Goal: Task Accomplishment & Management: Use online tool/utility

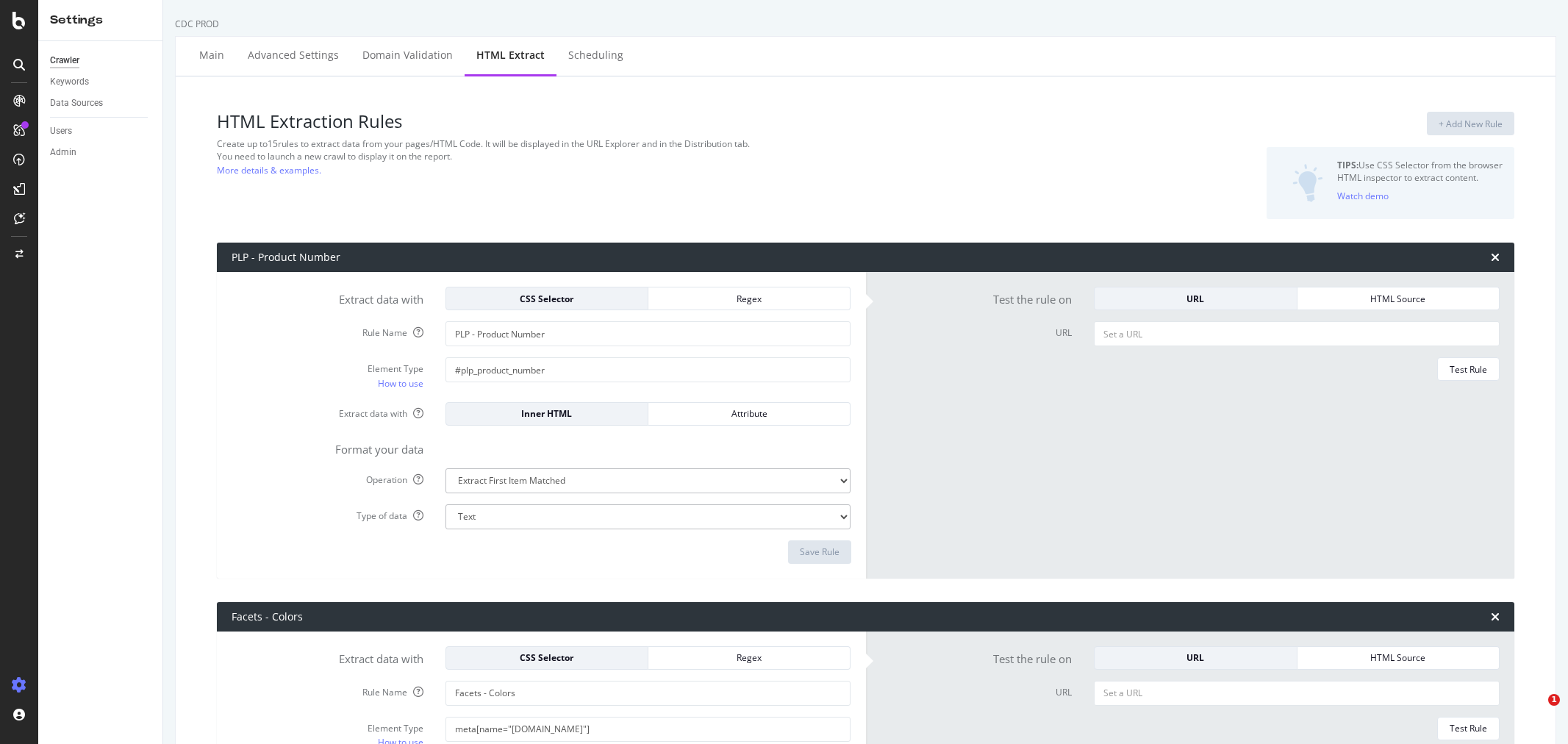
select select "exist"
select select "html.length"
select select "i"
select select "list"
select select "exist"
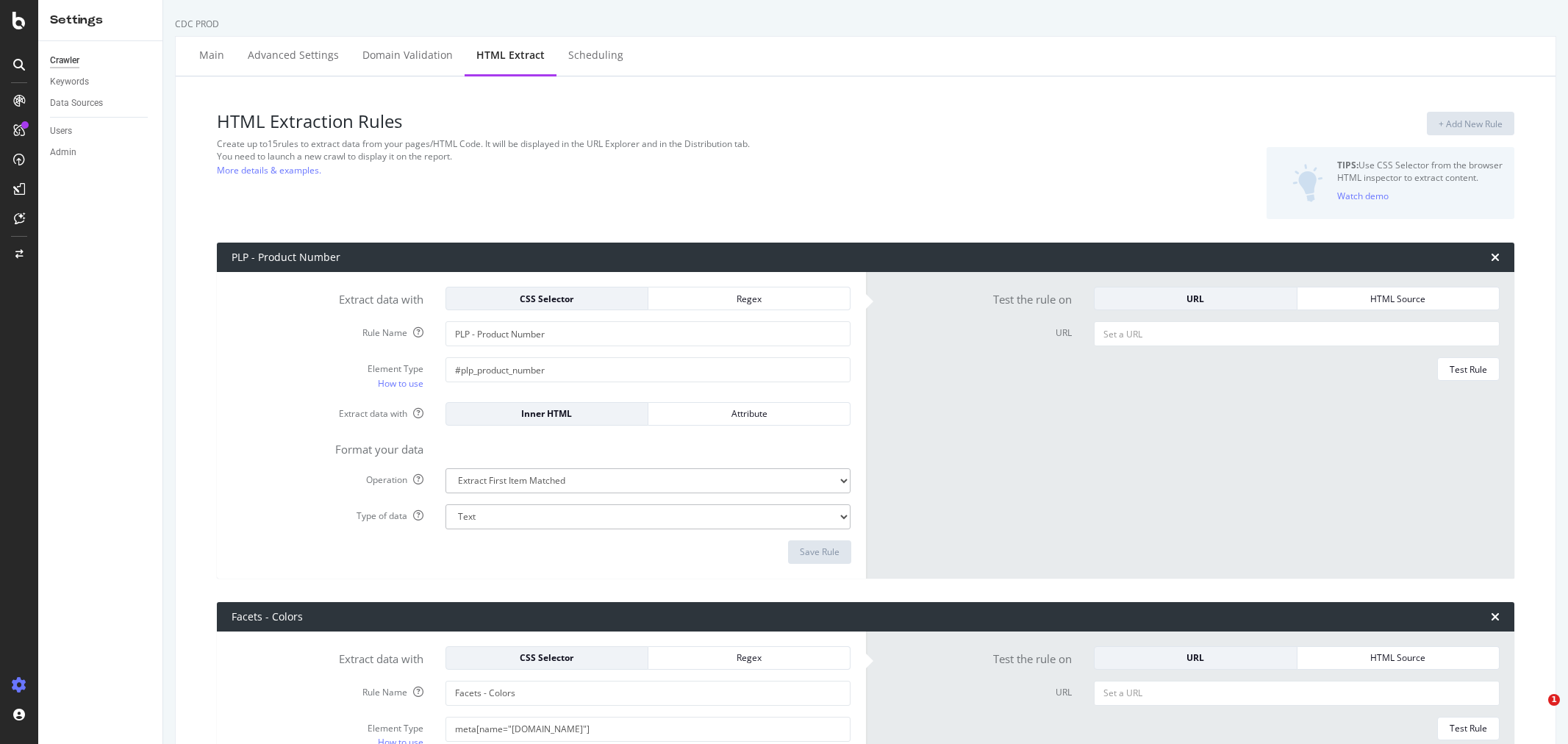
select select "list"
select select "html.length"
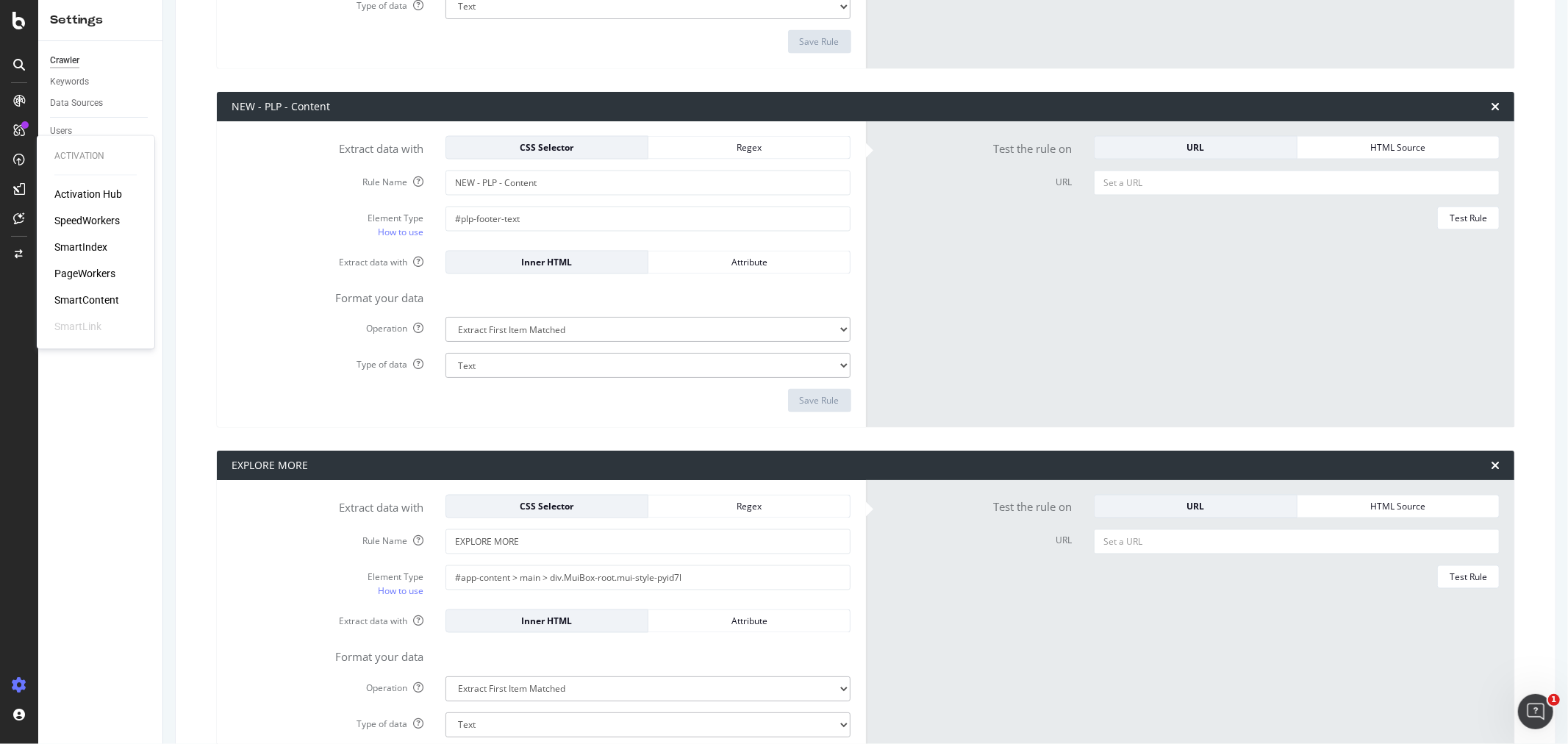
click at [93, 274] on div "PageWorkers" at bounding box center [85, 274] width 61 height 15
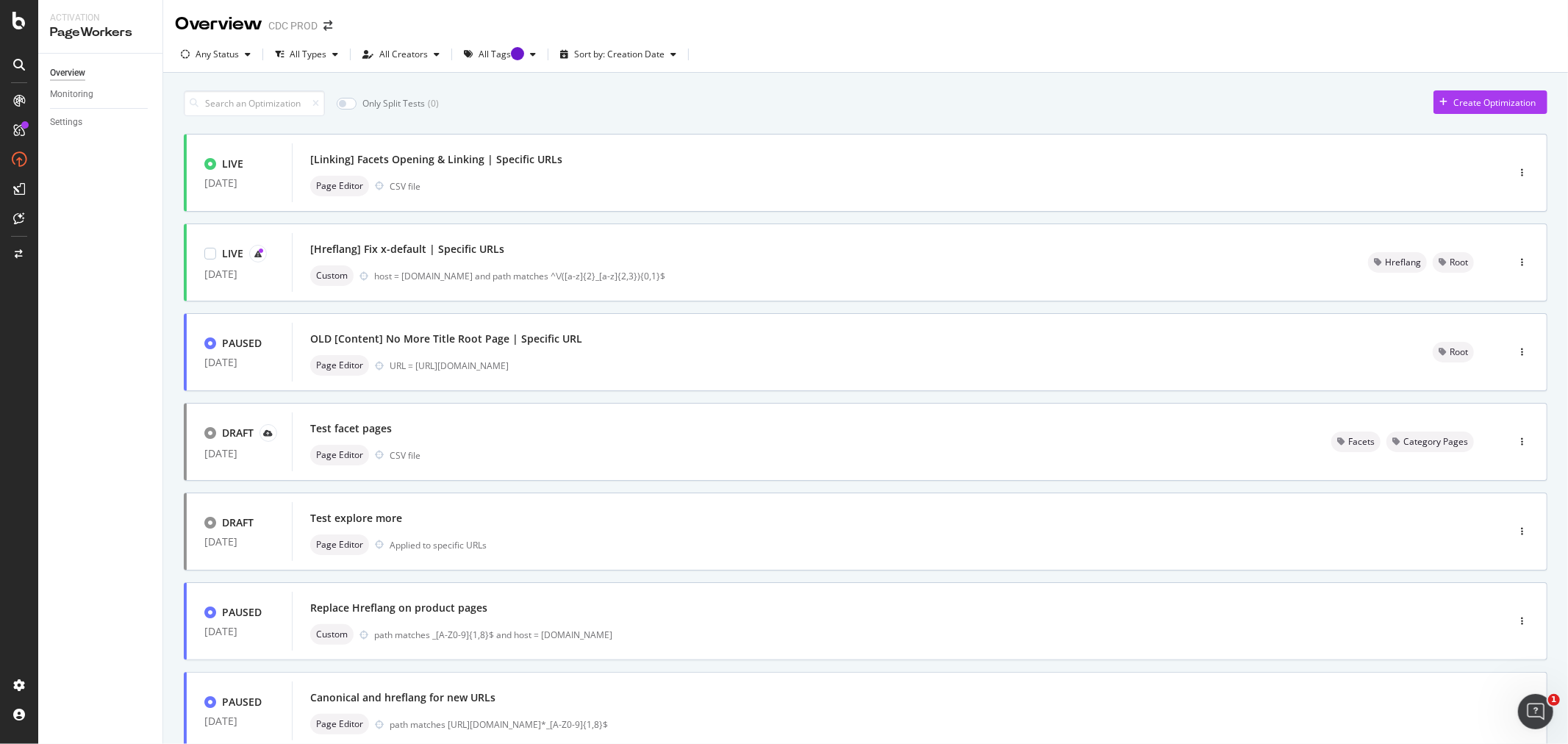
click at [456, 259] on div "[Hreflang] Fix x-default | Specific URLs" at bounding box center [821, 249] width 1022 height 21
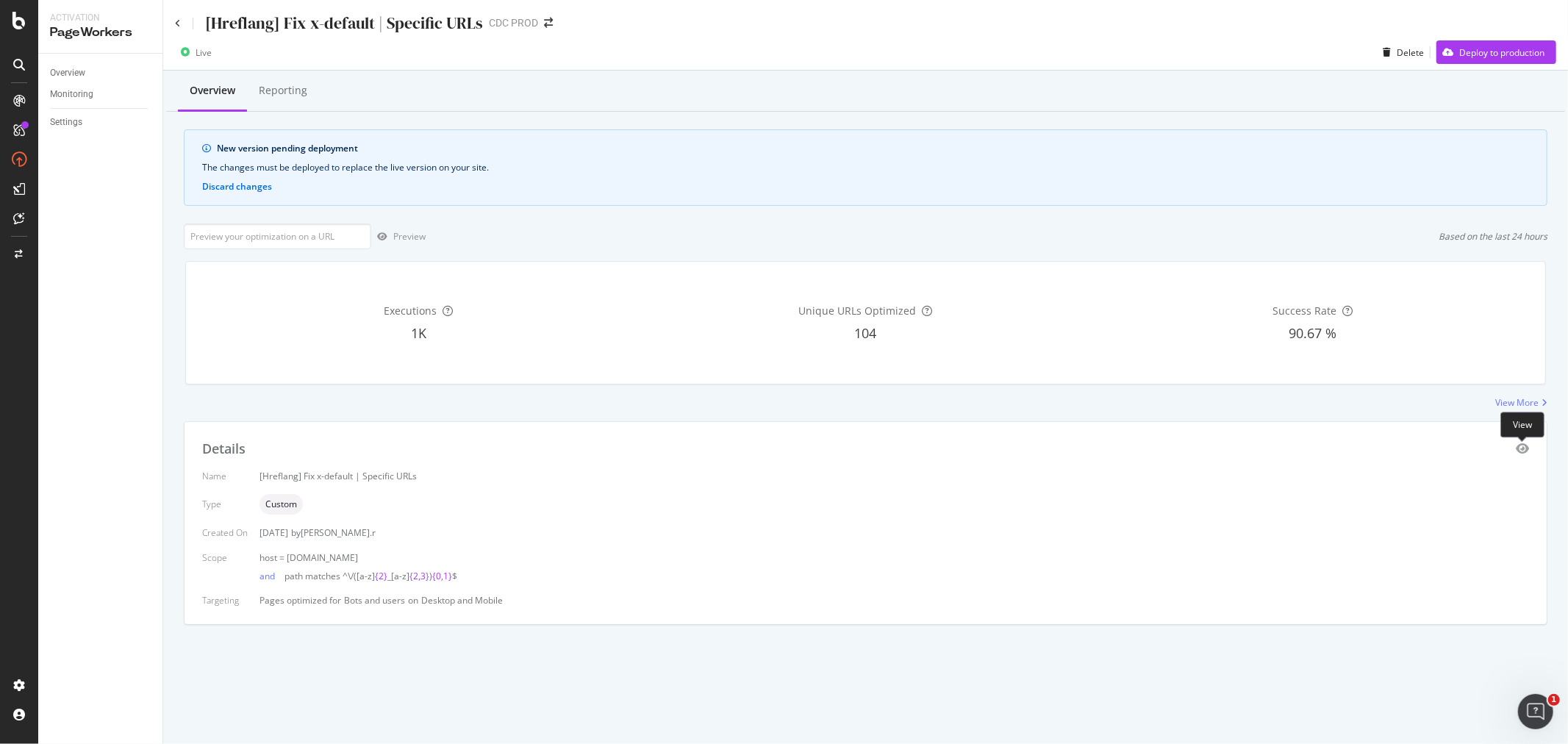
click at [1524, 448] on icon "eye" at bounding box center [1521, 448] width 13 height 12
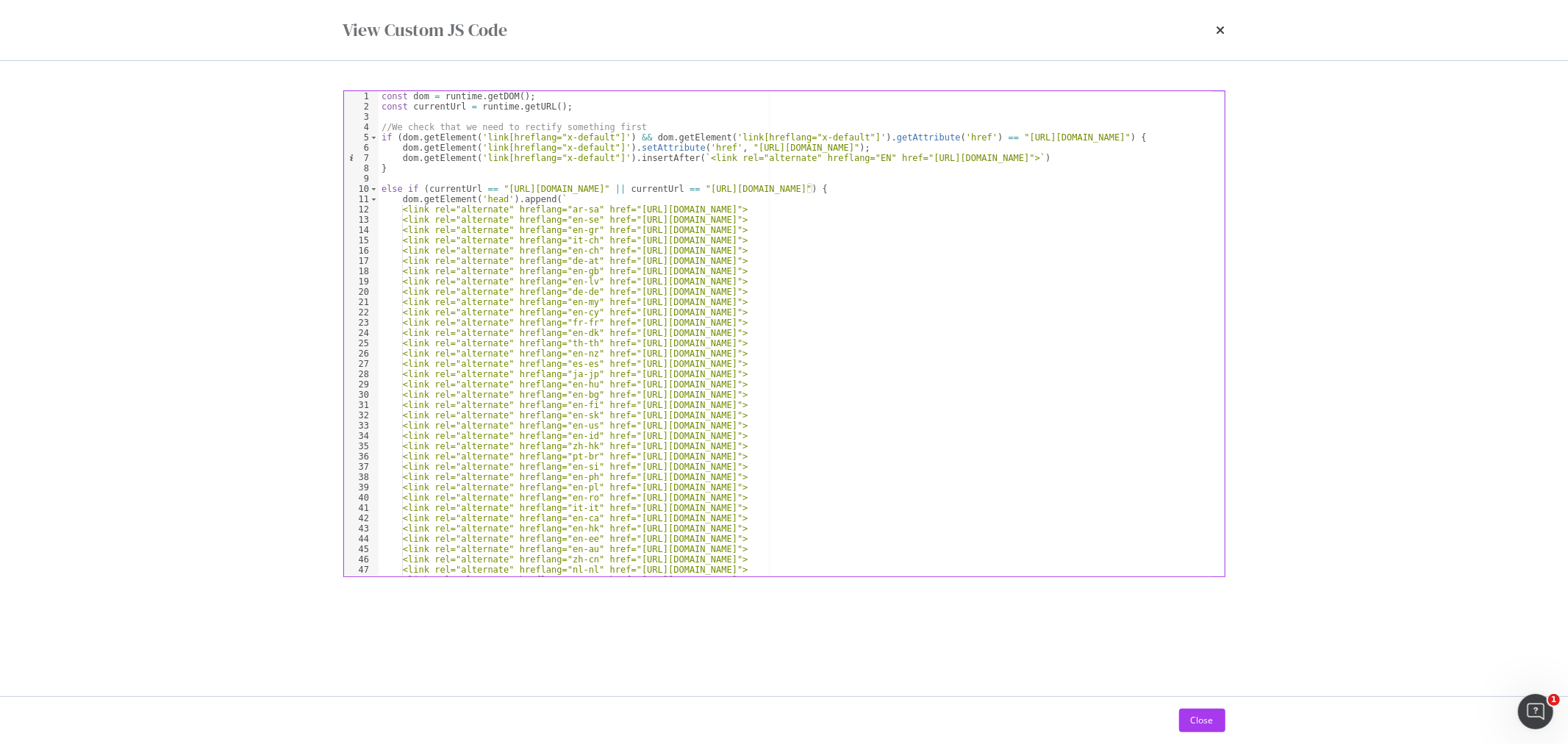
click at [835, 375] on div "const dom = runtime . getDOM ( ) ; const currentUrl = runtime . getURL ( ) ; //…" at bounding box center [795, 344] width 834 height 506
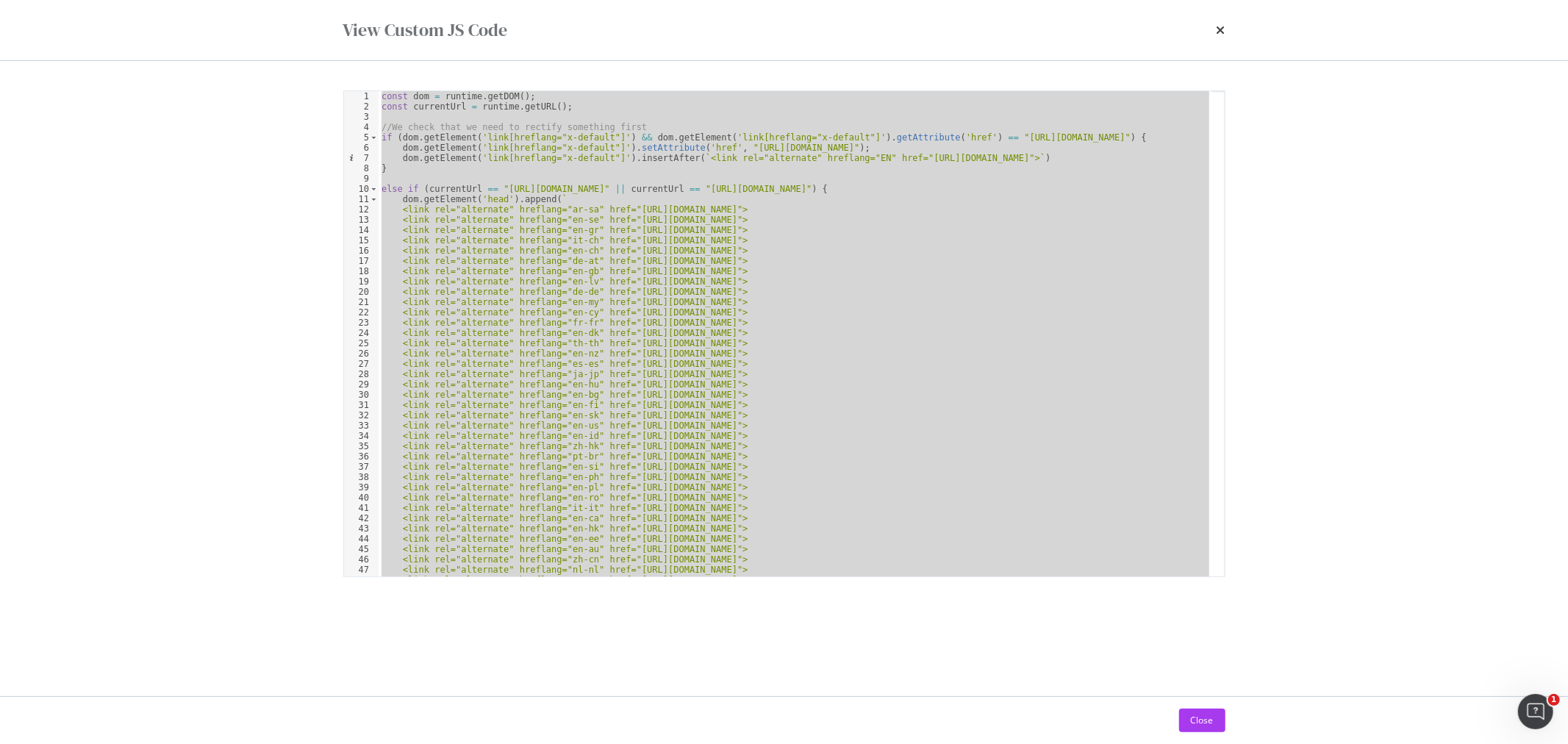
click at [679, 412] on div "const dom = runtime . getDOM ( ) ; const currentUrl = runtime . getURL ( ) ; //…" at bounding box center [795, 333] width 834 height 485
type textarea "<link rel="alternate" hreflang="en-sk" href="[URL][DOMAIN_NAME]">"
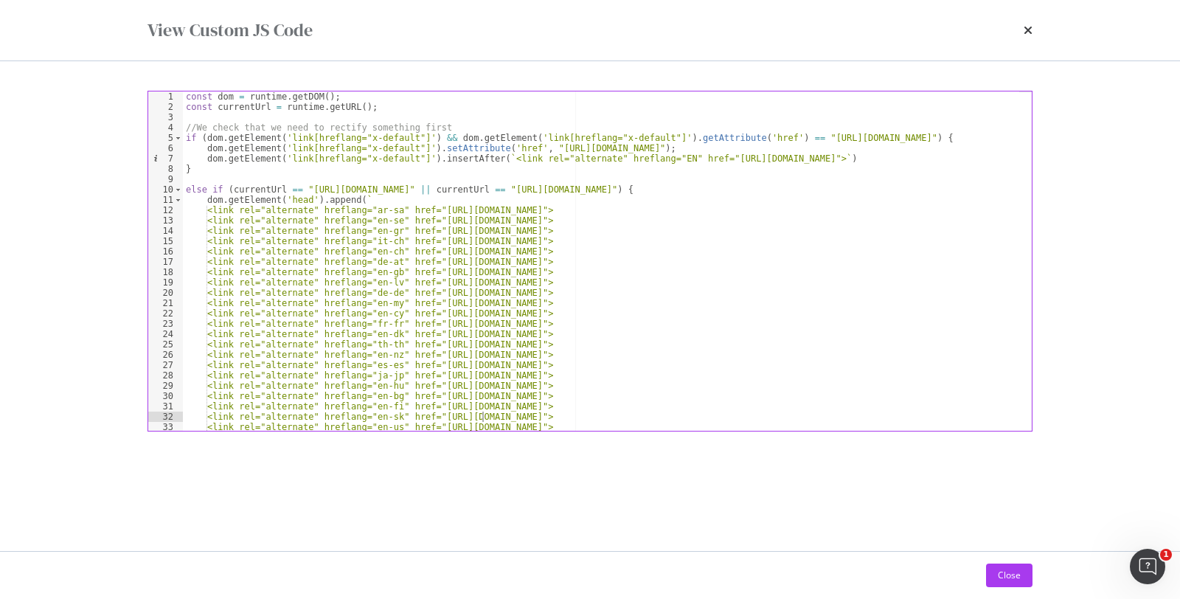
click at [1026, 41] on div "times" at bounding box center [1028, 30] width 9 height 25
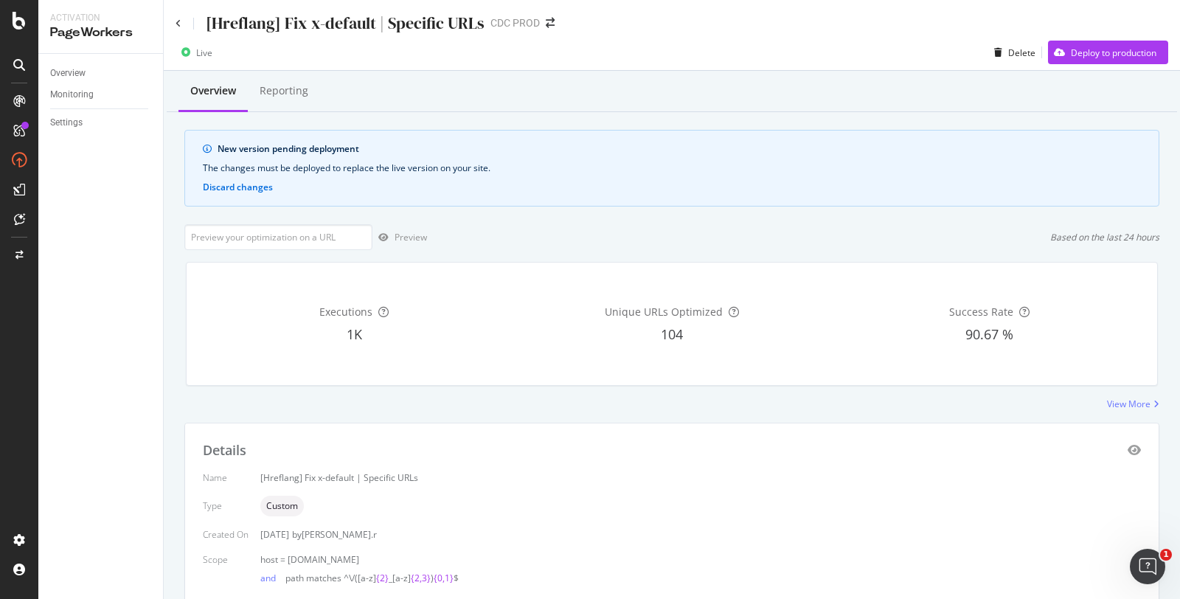
click at [421, 177] on div "New version pending deployment The changes must be deployed to replace the live…" at bounding box center [671, 168] width 975 height 77
